Goal: Information Seeking & Learning: Learn about a topic

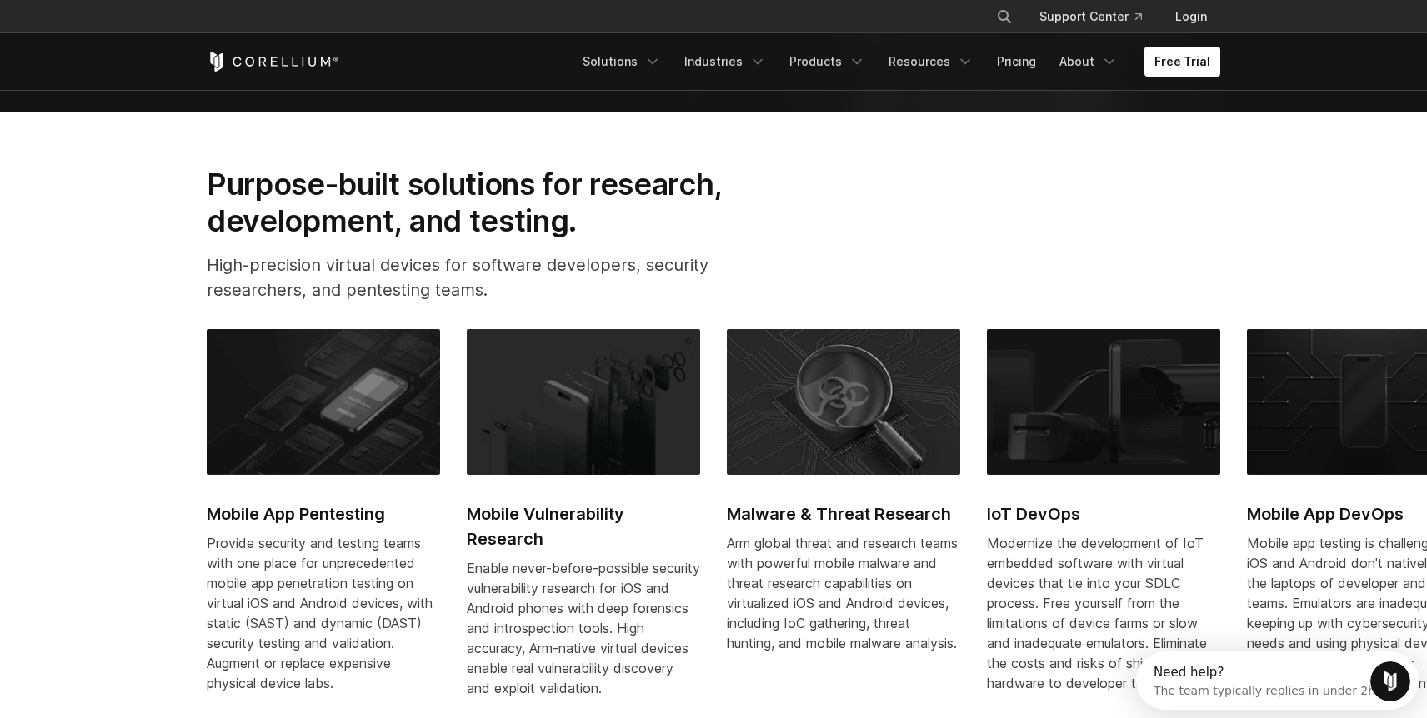
scroll to position [682, 0]
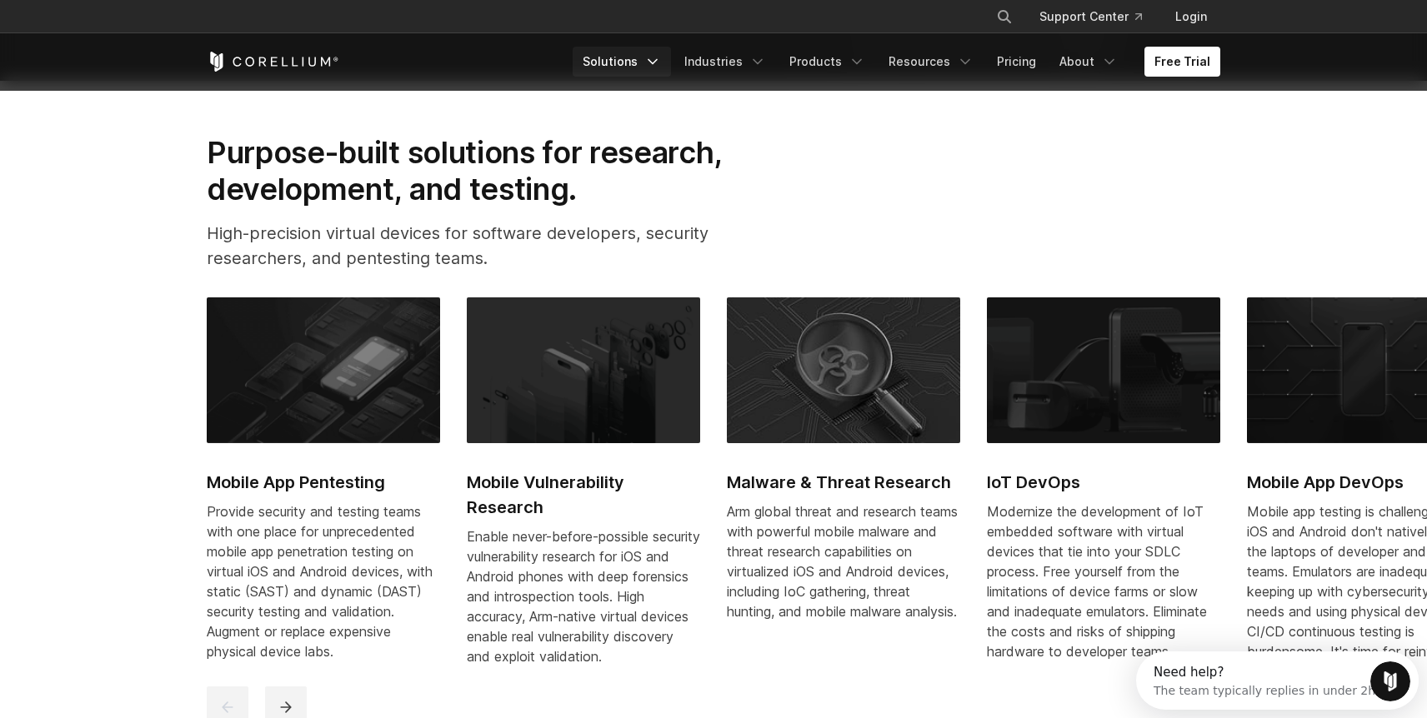
click at [656, 56] on link "Solutions" at bounding box center [622, 62] width 98 height 30
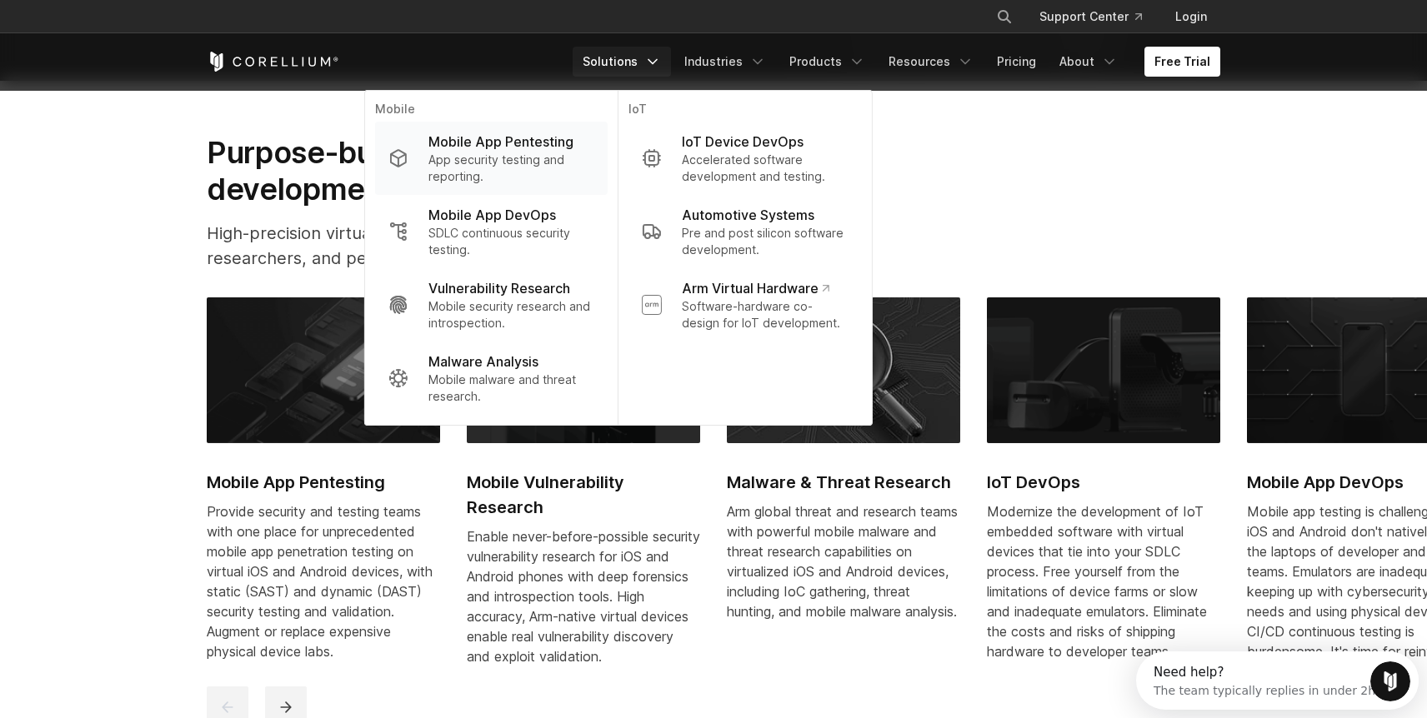
click at [531, 147] on p "Mobile App Pentesting" at bounding box center [500, 142] width 145 height 20
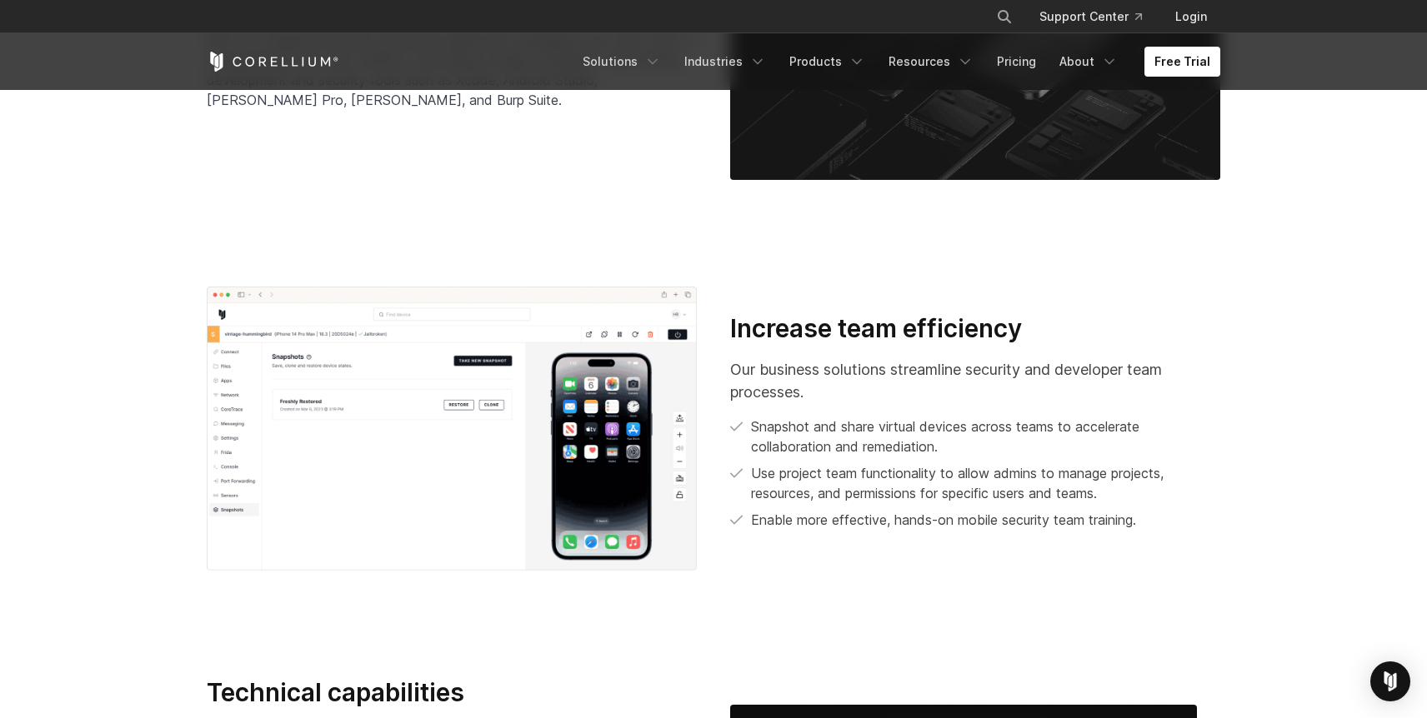
scroll to position [2882, 0]
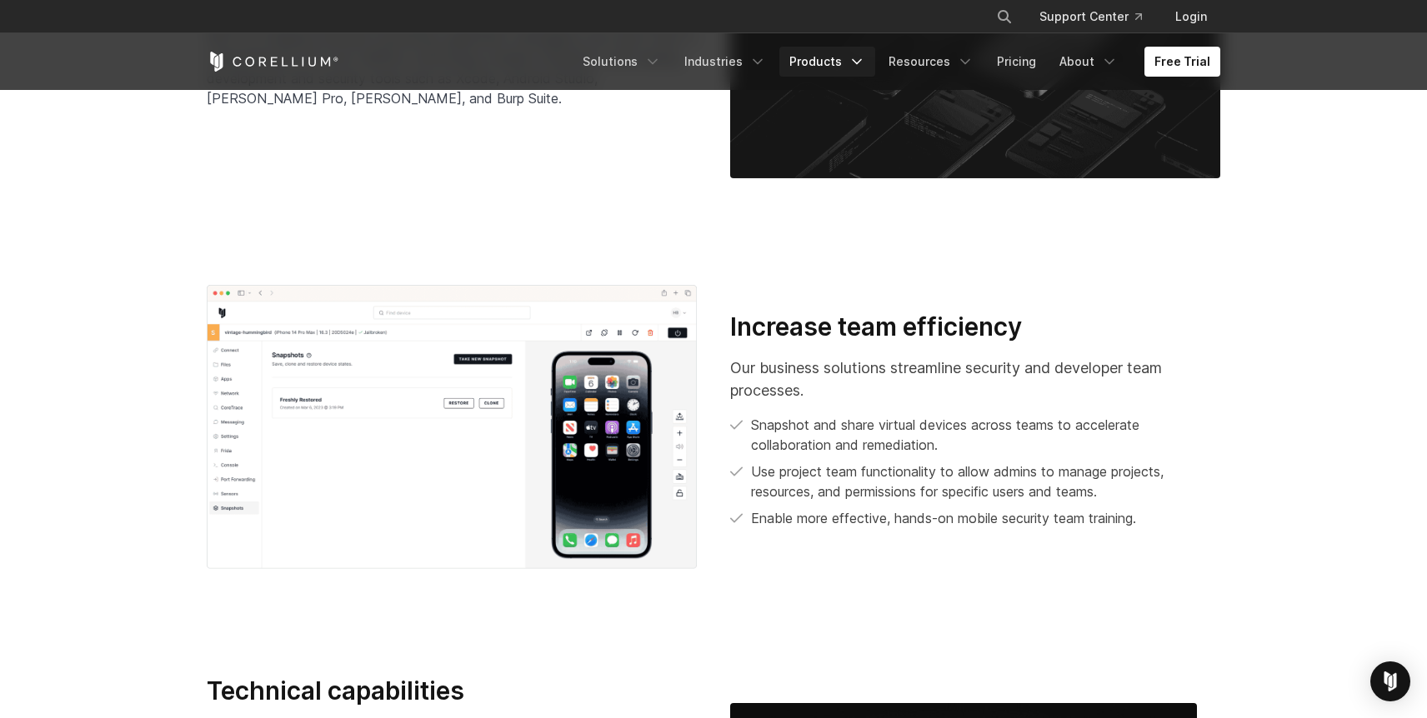
click at [834, 56] on link "Products" at bounding box center [827, 62] width 96 height 30
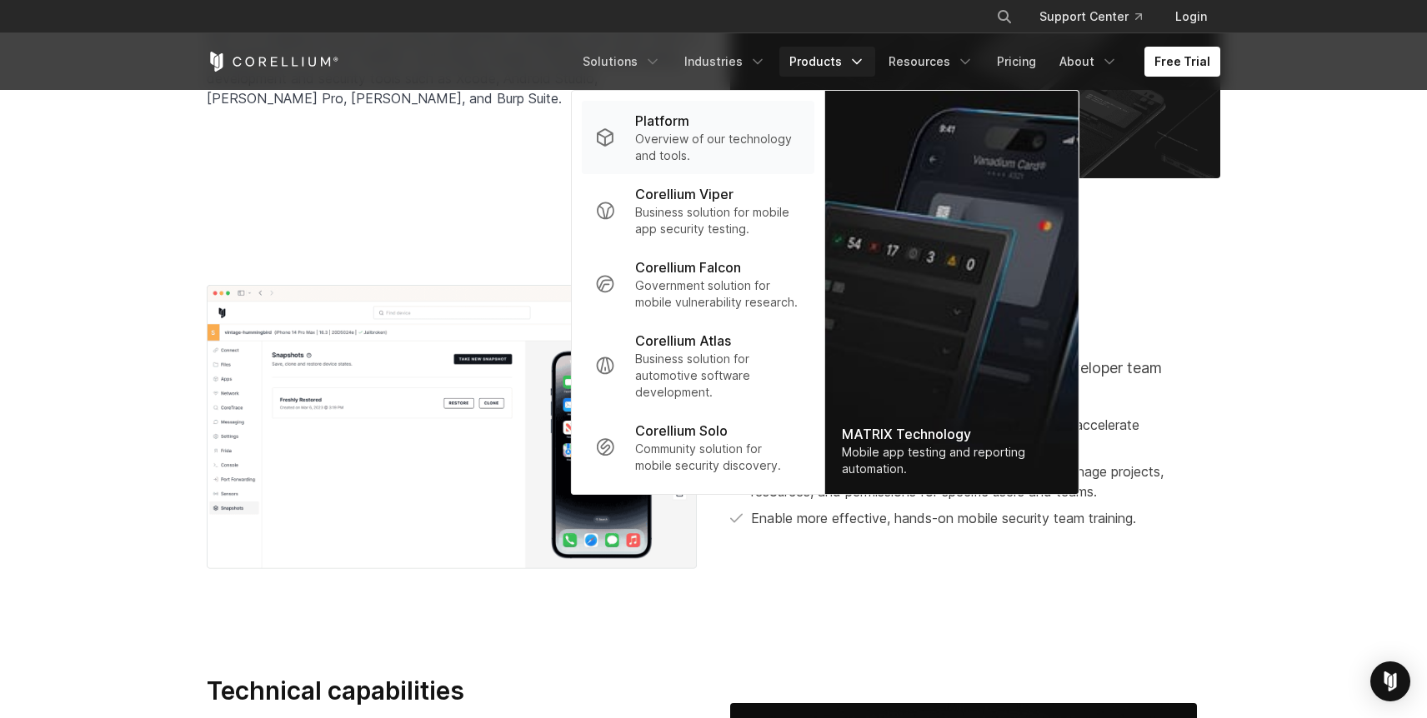
click at [734, 138] on p "Overview of our technology and tools." at bounding box center [718, 147] width 166 height 33
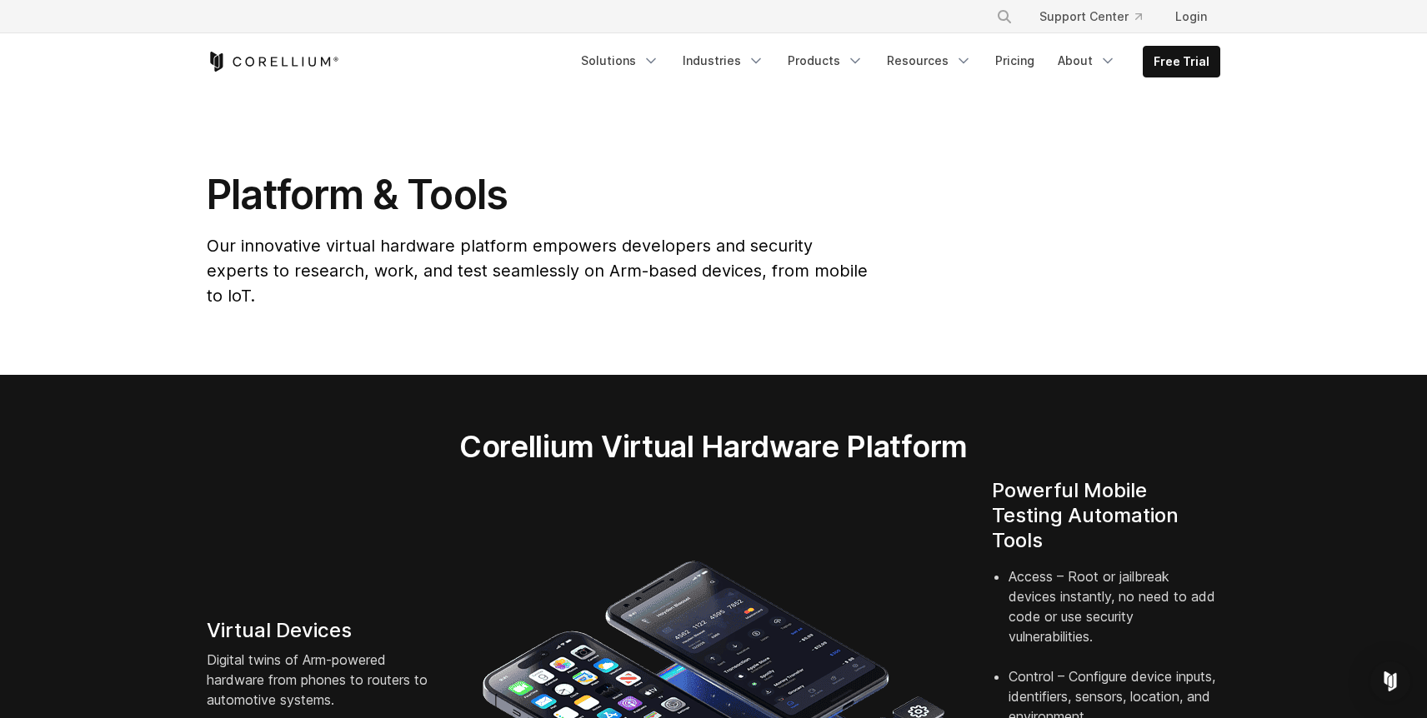
click at [317, 63] on icon "Corellium Home" at bounding box center [273, 62] width 133 height 20
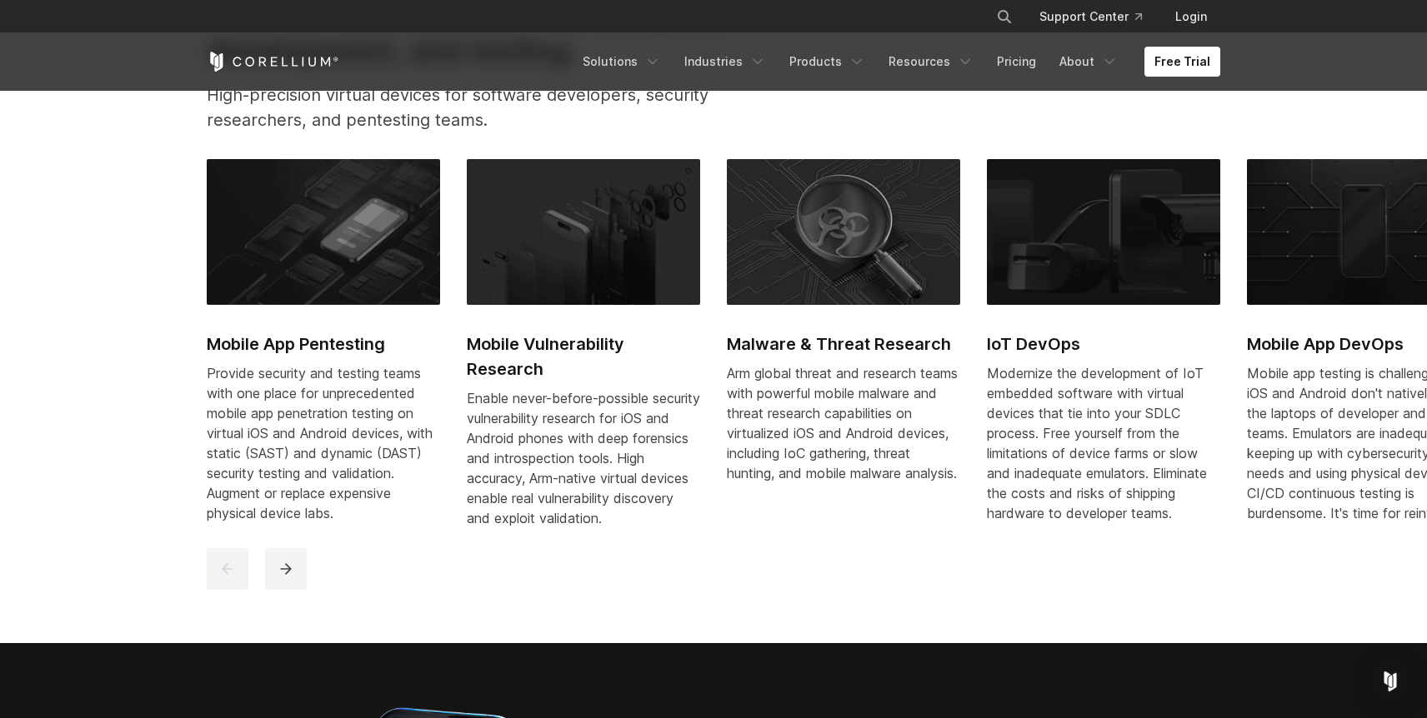
scroll to position [1409, 0]
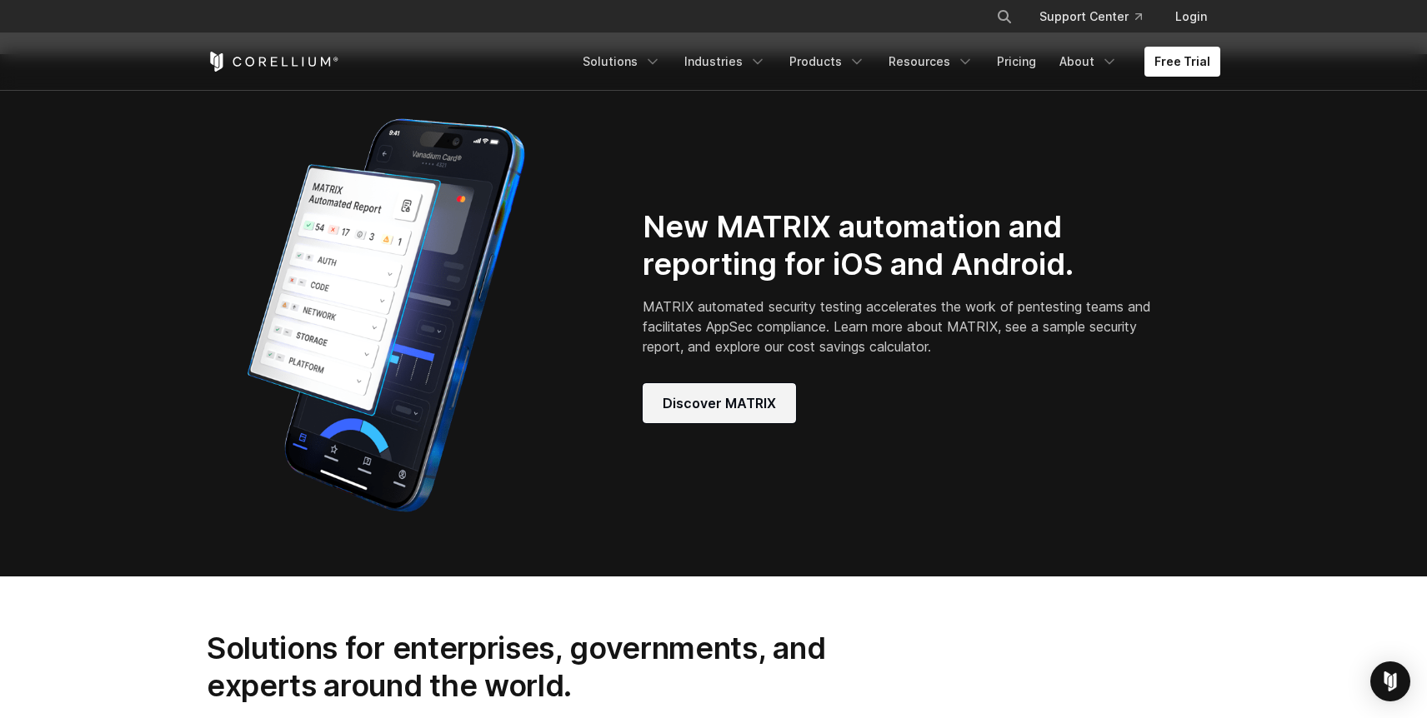
click at [735, 407] on link "Discover MATRIX" at bounding box center [719, 403] width 153 height 40
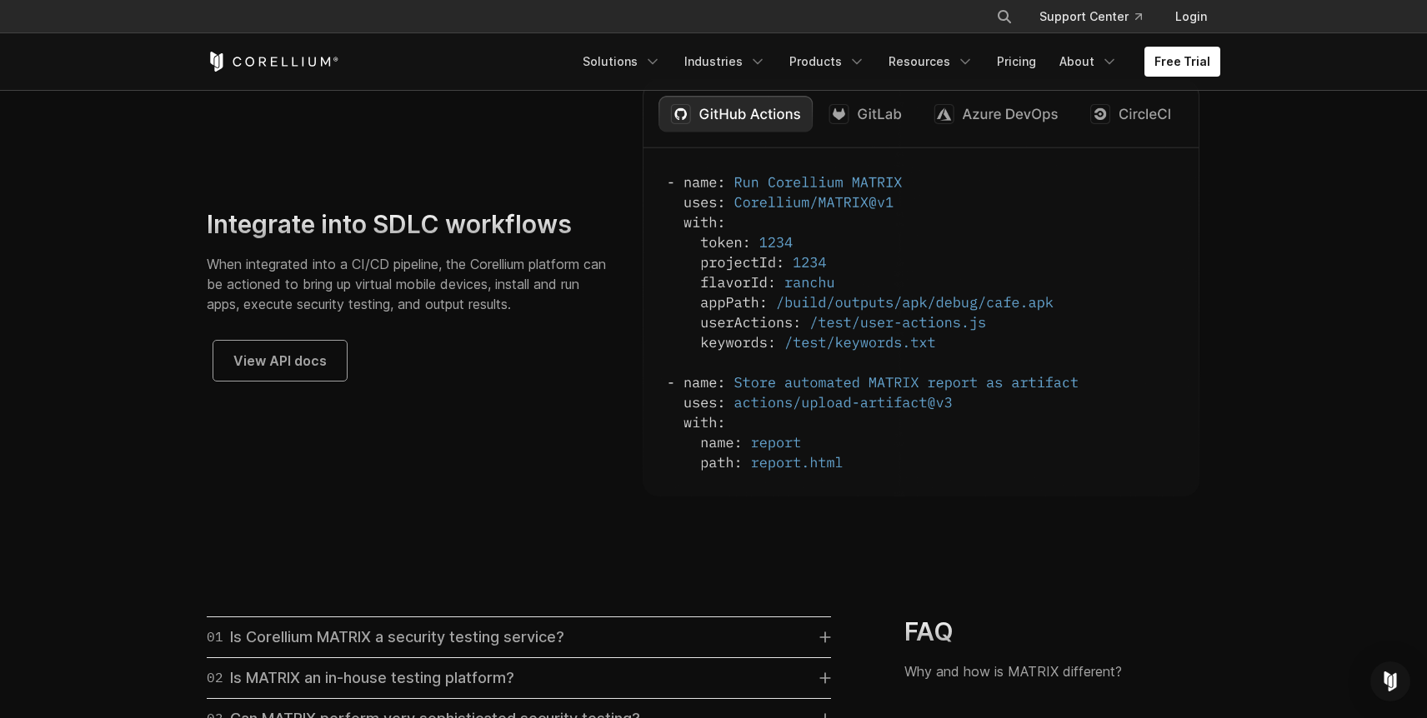
scroll to position [4638, 0]
